Goal: Information Seeking & Learning: Check status

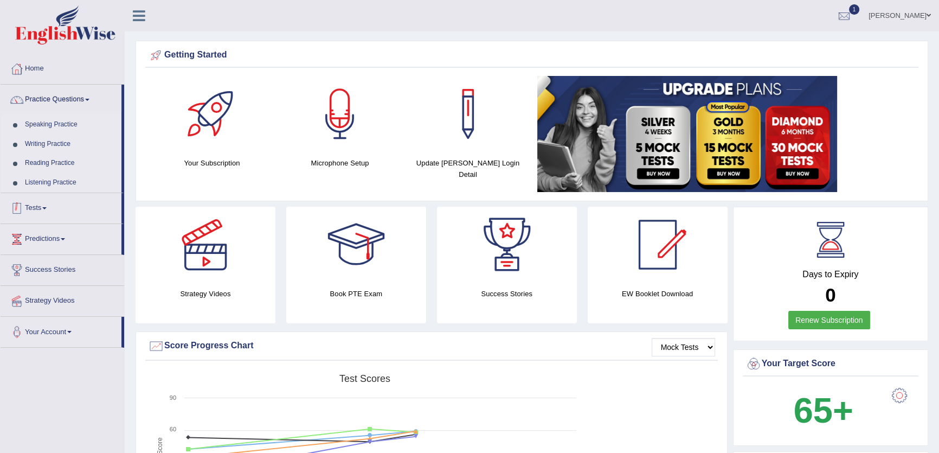
click at [44, 203] on link "Tests" at bounding box center [61, 206] width 121 height 27
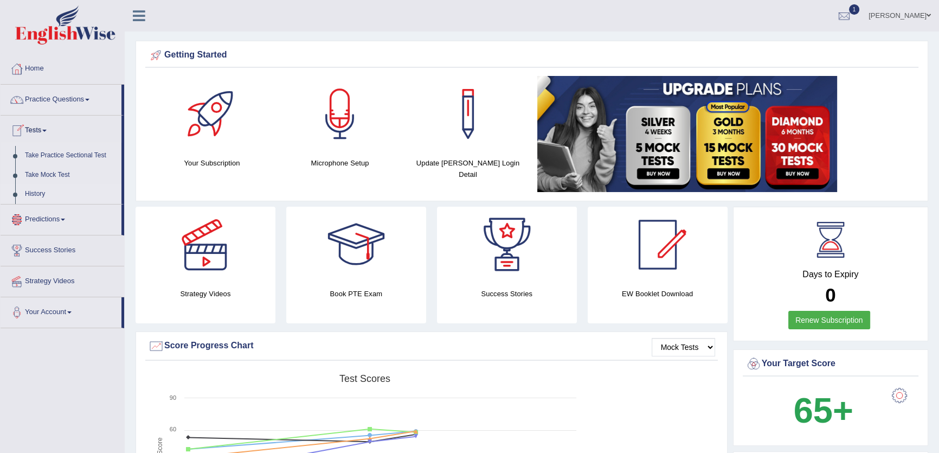
click at [42, 194] on link "History" at bounding box center [70, 194] width 101 height 20
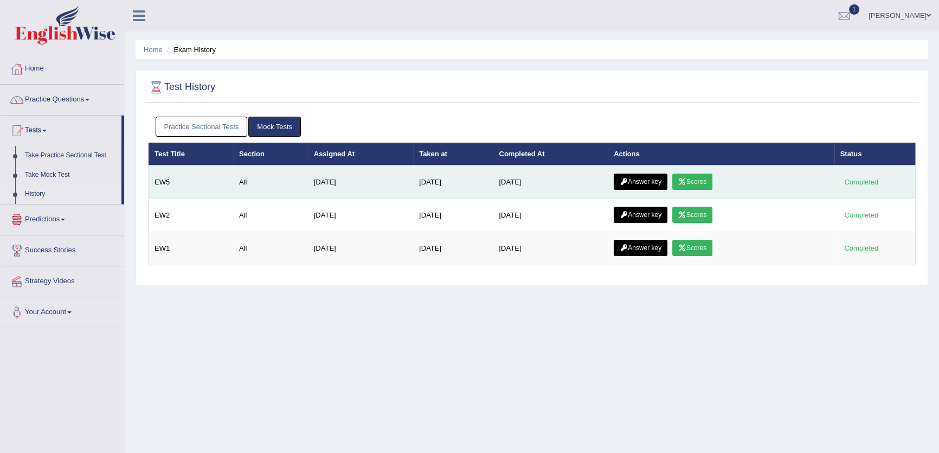
click at [700, 183] on link "Scores" at bounding box center [692, 181] width 40 height 16
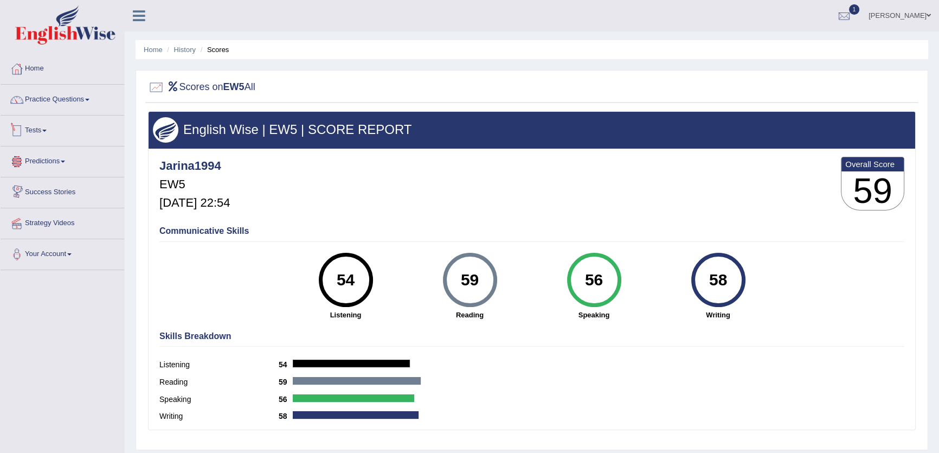
click at [27, 127] on link "Tests" at bounding box center [63, 128] width 124 height 27
click at [34, 192] on link "History" at bounding box center [70, 194] width 101 height 20
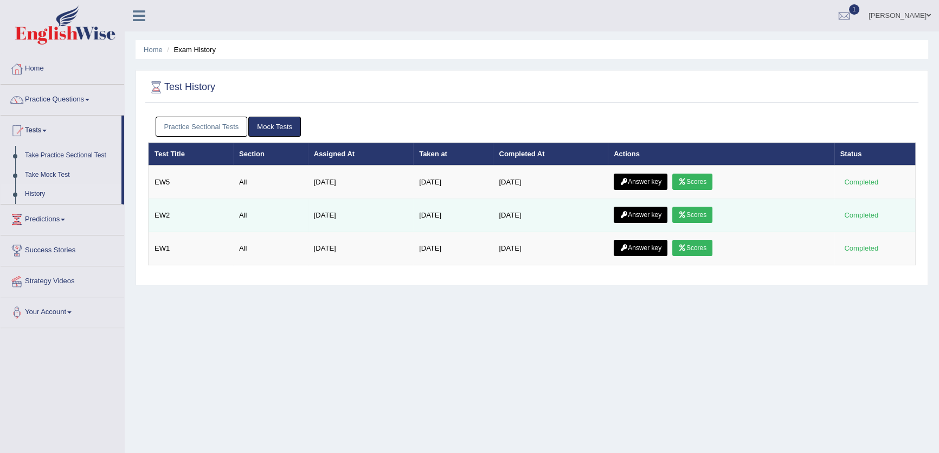
click at [698, 214] on link "Scores" at bounding box center [692, 214] width 40 height 16
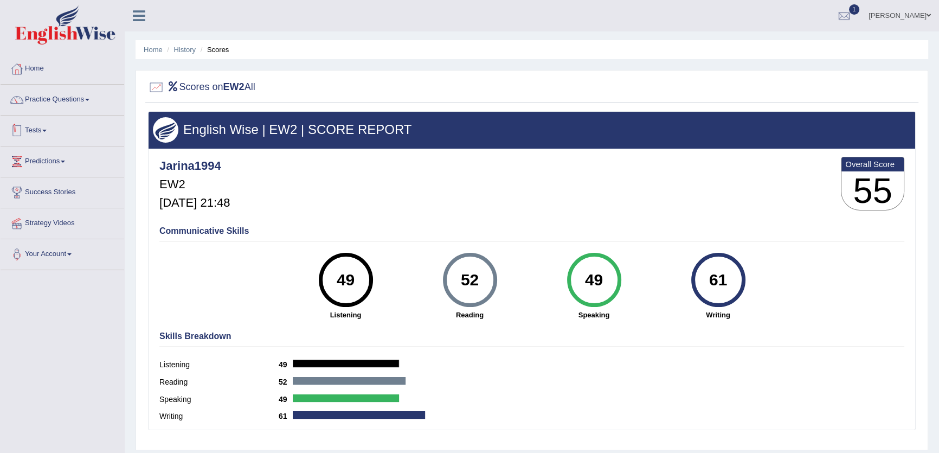
click at [46, 130] on span at bounding box center [44, 131] width 4 height 2
click at [30, 197] on link "History" at bounding box center [70, 194] width 101 height 20
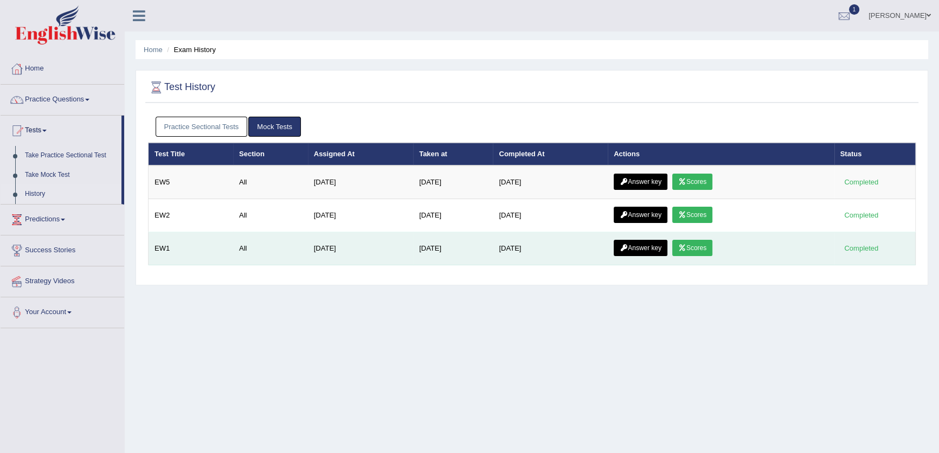
click at [711, 240] on link "Scores" at bounding box center [692, 248] width 40 height 16
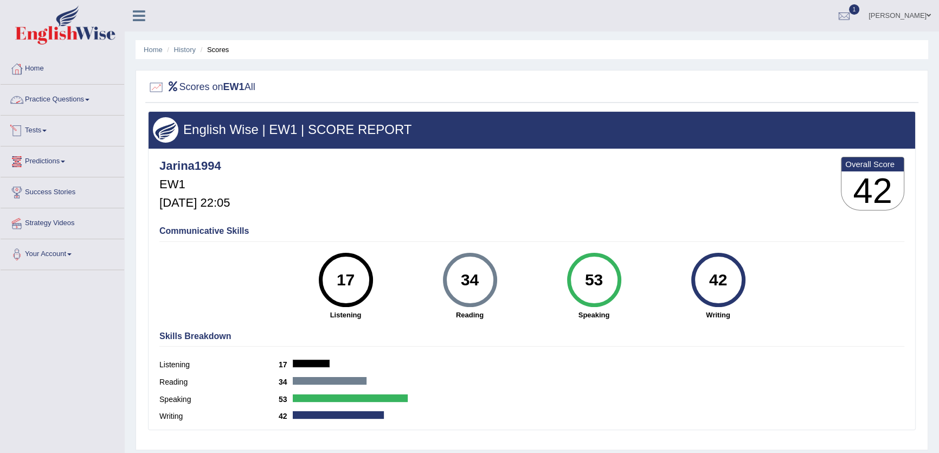
click at [43, 124] on link "Tests" at bounding box center [63, 128] width 124 height 27
click at [24, 193] on link "History" at bounding box center [70, 194] width 101 height 20
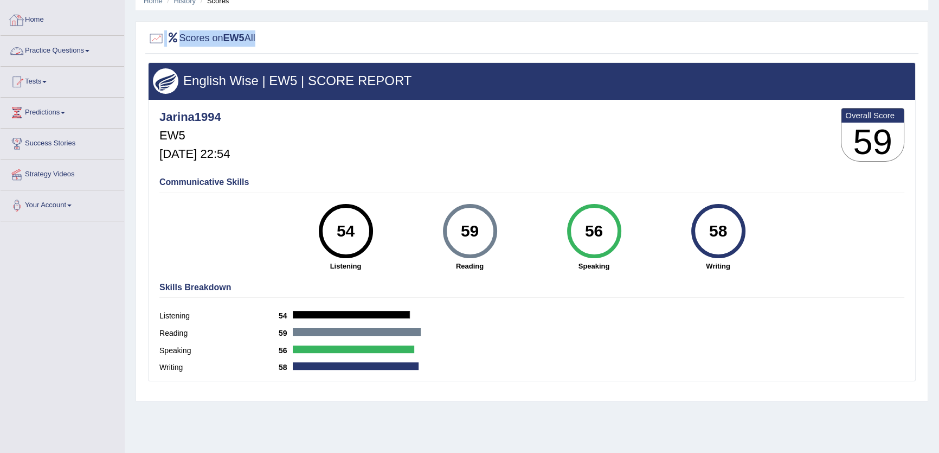
scroll to position [43, 0]
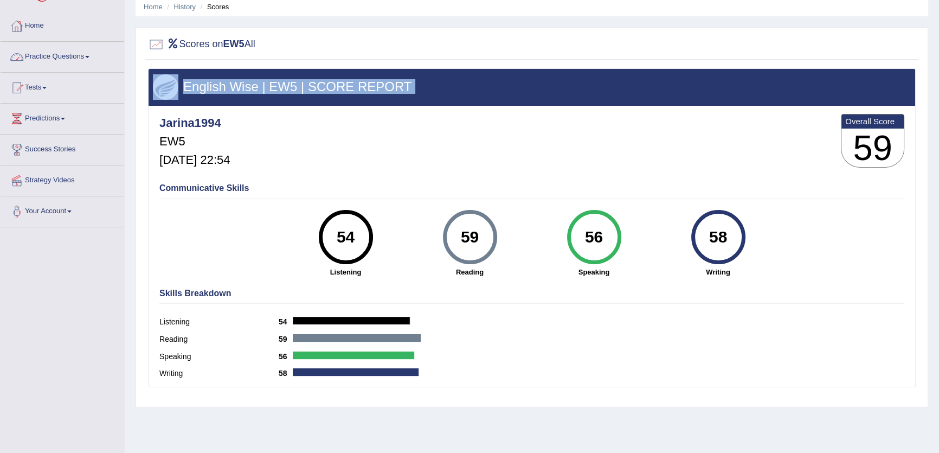
drag, startPoint x: 139, startPoint y: 27, endPoint x: 735, endPoint y: 134, distance: 605.1
click at [735, 134] on div "Scores on EW5 All English Wise | EW5 | SCORE REPORT Jarina1994 EW5 [DATE] 22:54…" at bounding box center [531, 217] width 792 height 380
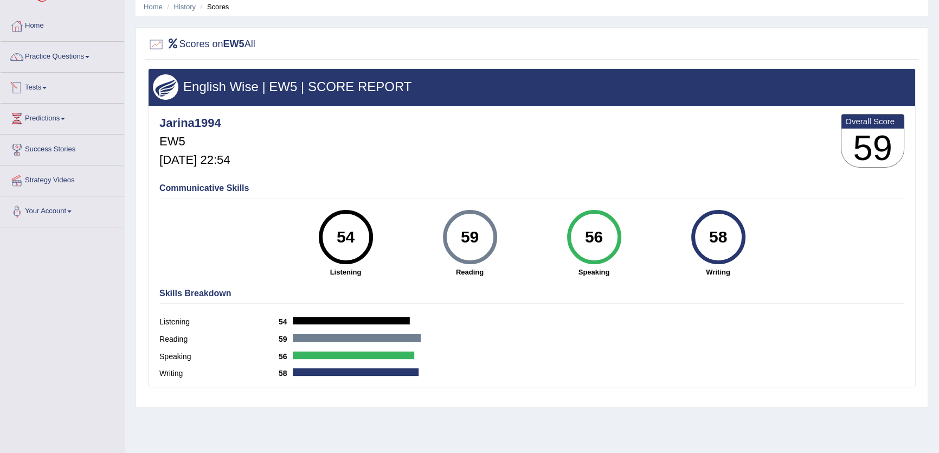
click at [148, 63] on div "Scores on EW5 All English Wise | EW5 | SCORE REPORT Jarina1994 EW5 [DATE] 22:54…" at bounding box center [531, 217] width 792 height 380
drag, startPoint x: 176, startPoint y: 62, endPoint x: 259, endPoint y: 80, distance: 84.9
click at [259, 80] on div "Scores on EW5 All English Wise | EW5 | SCORE REPORT Jarina1994 EW5 [DATE] 22:54…" at bounding box center [531, 217] width 792 height 380
click at [154, 57] on div "Scores on EW5 All" at bounding box center [531, 46] width 773 height 27
click at [154, 56] on div "Scores on EW5 All" at bounding box center [531, 46] width 773 height 27
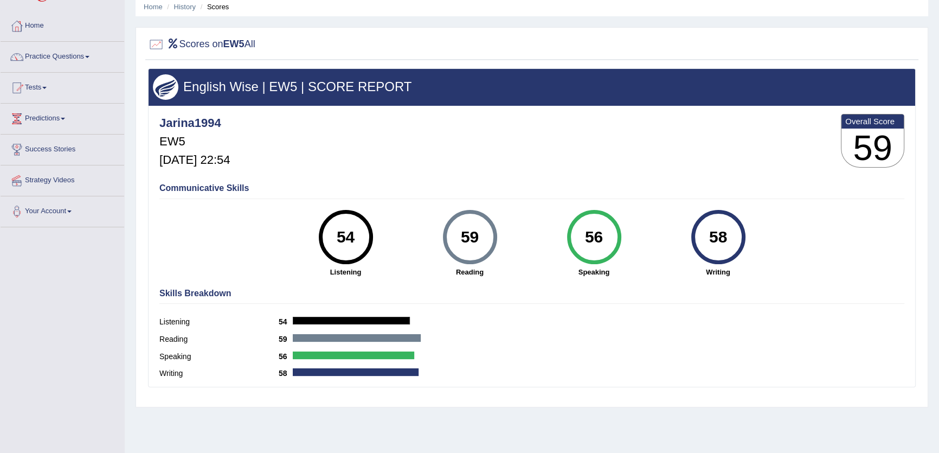
drag, startPoint x: 141, startPoint y: 57, endPoint x: 175, endPoint y: 63, distance: 34.1
click at [175, 63] on div "Scores on EW5 All English Wise | EW5 | SCORE REPORT Jarina1994 EW5 [DATE] 22:54…" at bounding box center [531, 217] width 792 height 380
click at [175, 62] on div "Scores on EW5 All English Wise | EW5 | SCORE REPORT Jarina1994 EW5 [DATE] 22:54…" at bounding box center [531, 217] width 792 height 380
drag, startPoint x: 153, startPoint y: 55, endPoint x: 143, endPoint y: 146, distance: 91.6
click at [429, 200] on div "Scores on EW5 All English Wise | EW5 | SCORE REPORT Jarina1994 EW5 [DATE] 22:54…" at bounding box center [531, 217] width 792 height 380
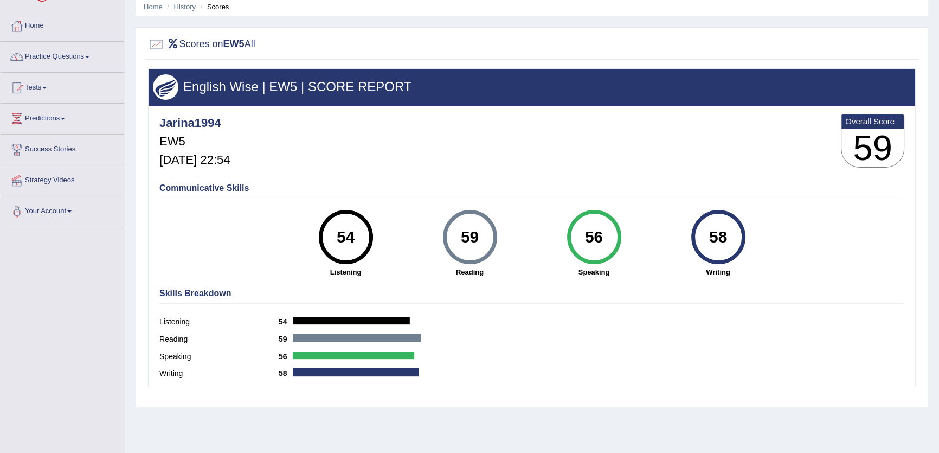
click at [137, 142] on div "Scores on EW5 All English Wise | EW5 | SCORE REPORT Jarina1994 EW5 [DATE] 22:54…" at bounding box center [531, 217] width 792 height 380
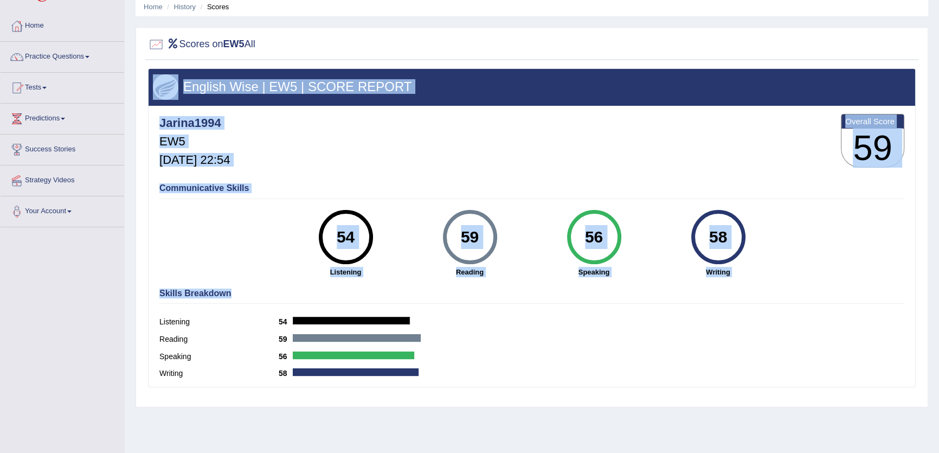
drag, startPoint x: 134, startPoint y: 125, endPoint x: 883, endPoint y: 298, distance: 769.2
click at [883, 298] on div "Home History Scores Scores on EW5 All English Wise | EW5 | SCORE REPORT Jarina1…" at bounding box center [532, 228] width 814 height 542
click at [547, 210] on div "56 Speaking" at bounding box center [594, 243] width 124 height 67
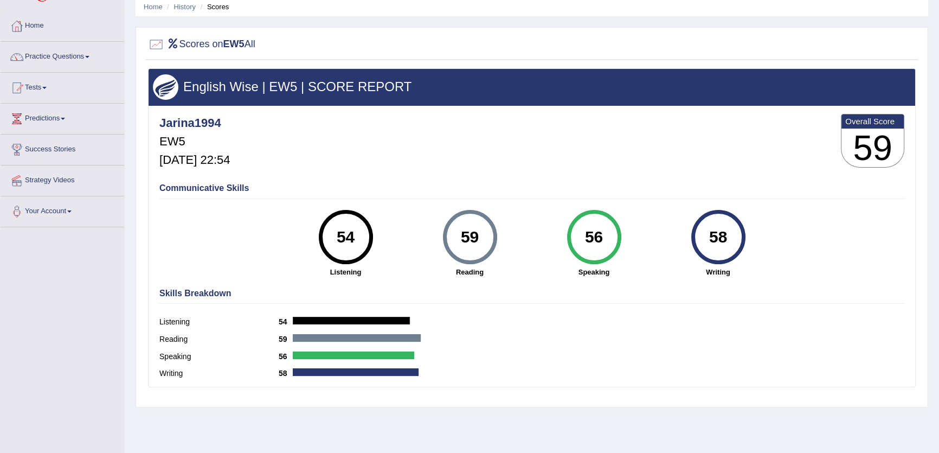
click at [700, 23] on div "Home History Scores Scores on EW5 All English Wise | EW5 | SCORE REPORT Jarina1…" at bounding box center [532, 228] width 814 height 542
